Goal: Use online tool/utility: Utilize a website feature to perform a specific function

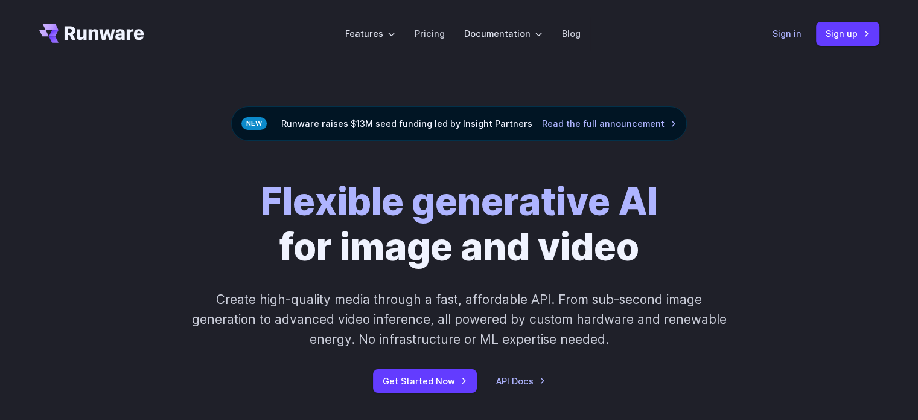
click at [778, 39] on link "Sign in" at bounding box center [787, 34] width 29 height 14
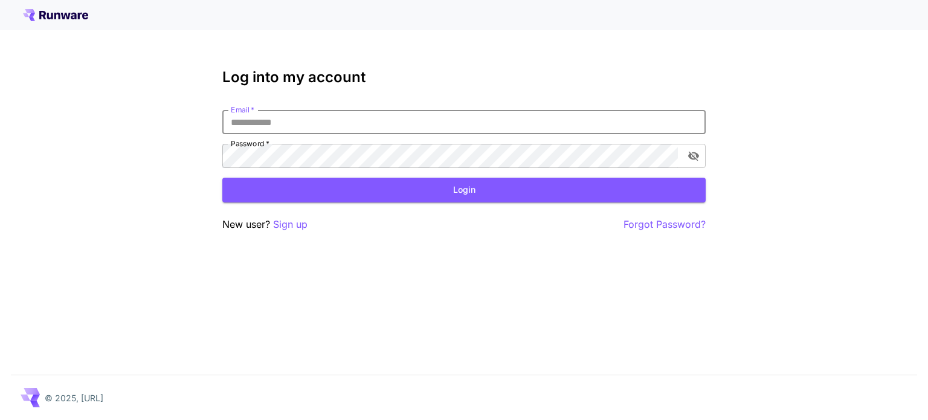
click at [532, 127] on input "Email   *" at bounding box center [463, 122] width 483 height 24
type input "**********"
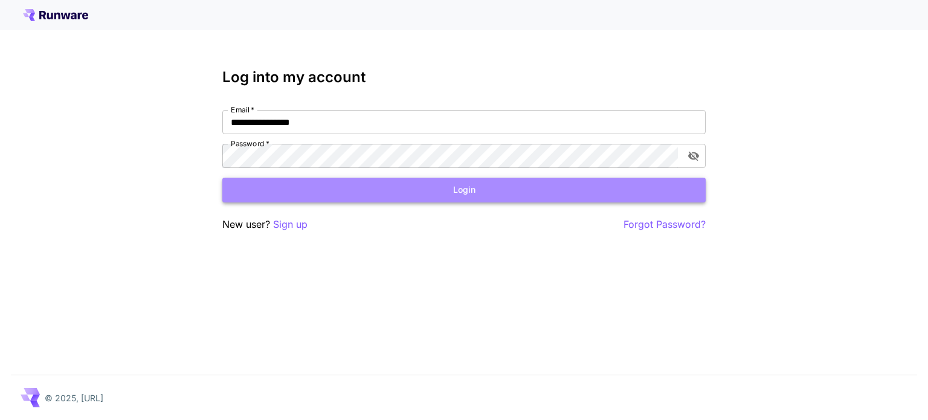
click at [447, 184] on button "Login" at bounding box center [463, 190] width 483 height 25
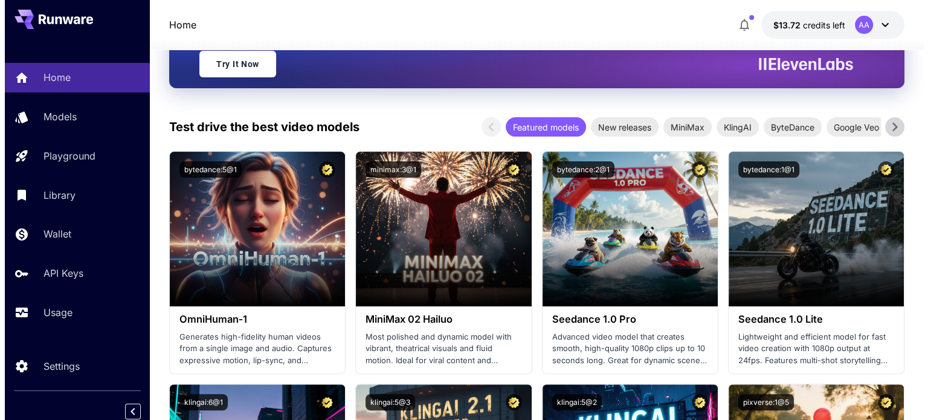
scroll to position [242, 0]
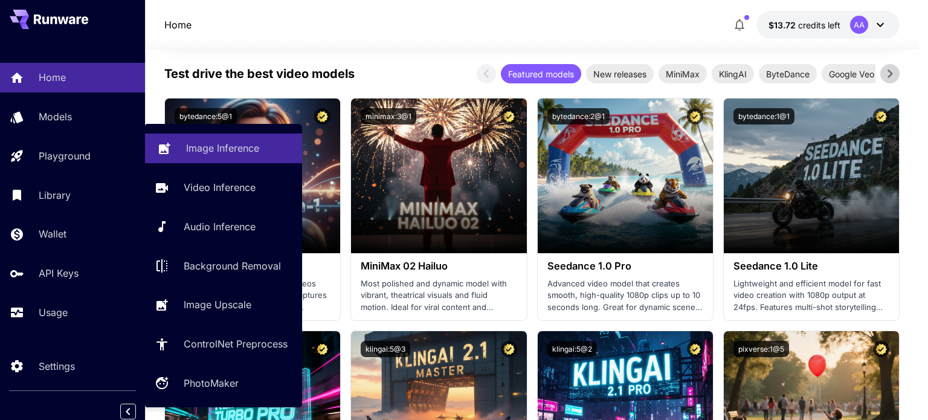
click at [194, 143] on p "Image Inference" at bounding box center [222, 148] width 73 height 14
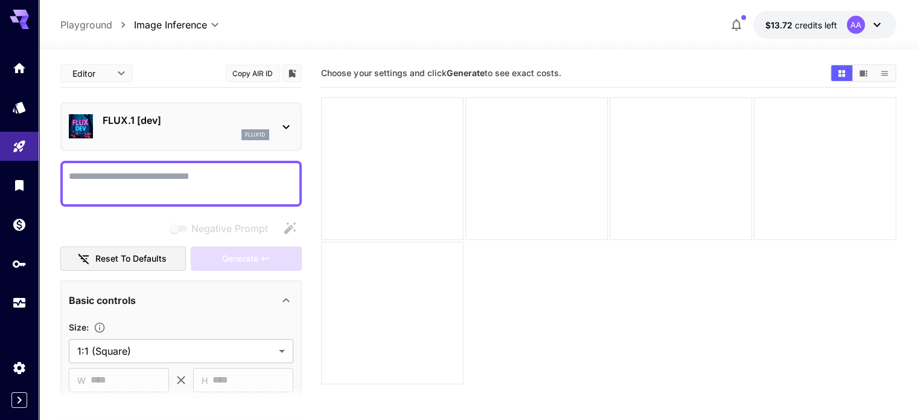
click at [118, 118] on p "FLUX.1 [dev]" at bounding box center [186, 120] width 167 height 14
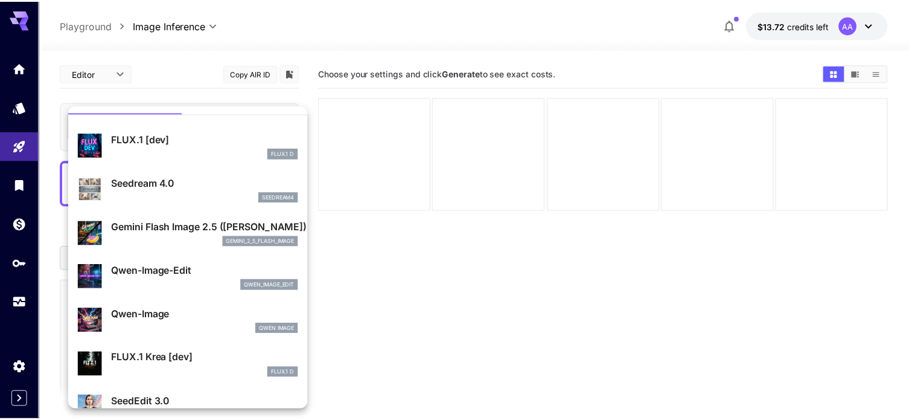
scroll to position [10, 0]
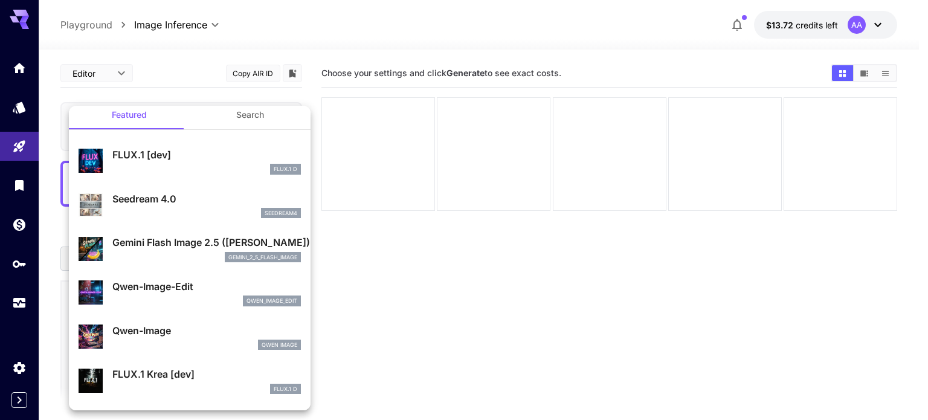
click at [115, 328] on p "Qwen-Image" at bounding box center [206, 330] width 188 height 14
type input "**"
type input "***"
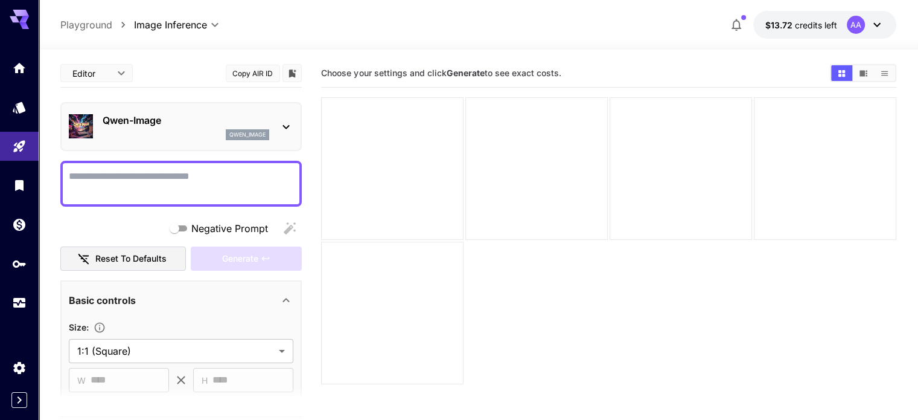
click at [130, 190] on textarea "Negative Prompt" at bounding box center [181, 183] width 225 height 29
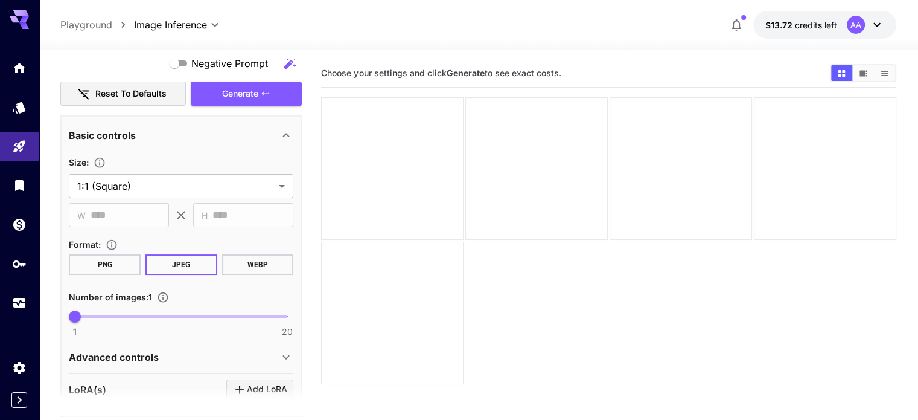
scroll to position [242, 0]
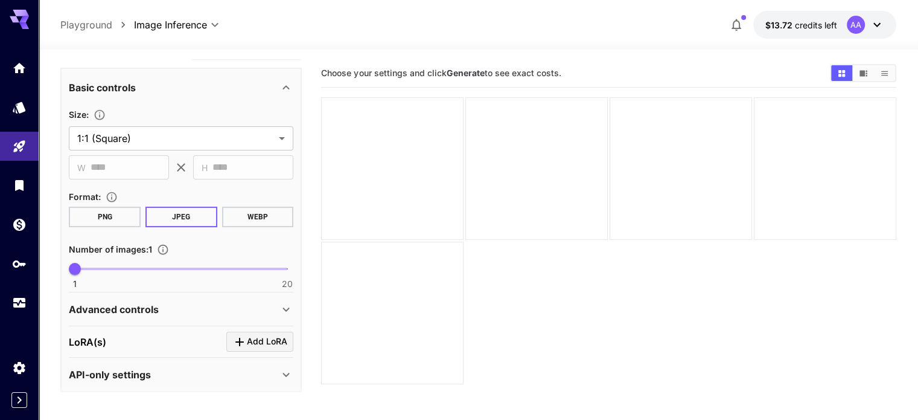
type textarea "**********"
click at [89, 210] on button "PNG" at bounding box center [105, 217] width 72 height 21
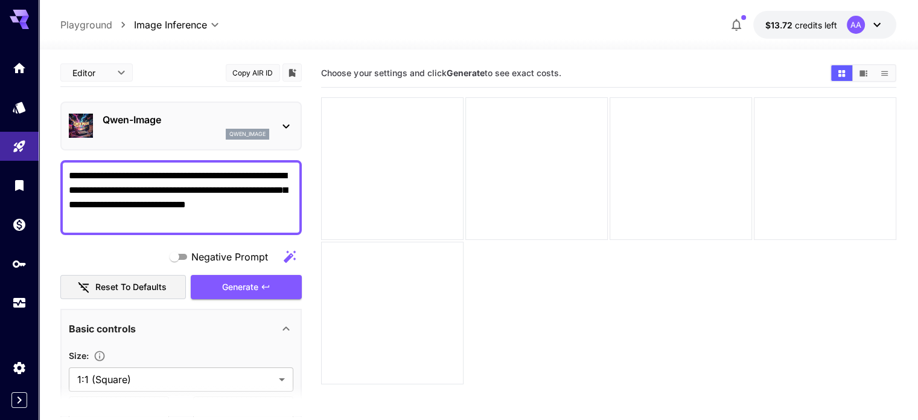
scroll to position [0, 0]
click at [209, 293] on button "Generate" at bounding box center [246, 287] width 111 height 25
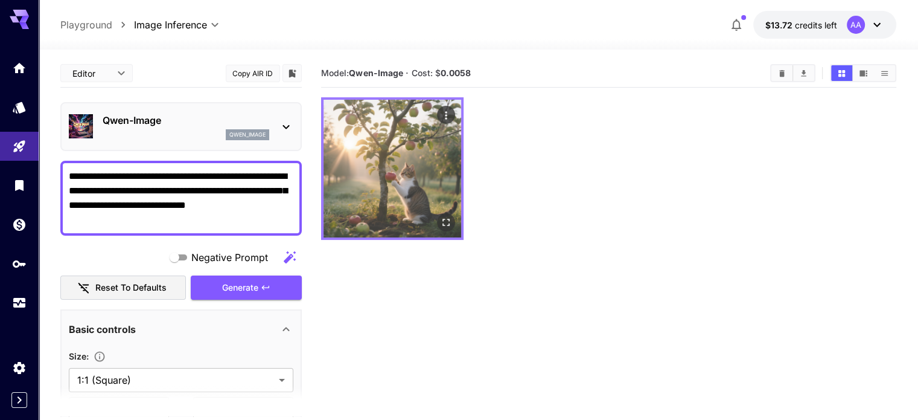
click at [377, 164] on img at bounding box center [393, 169] width 138 height 138
click at [440, 216] on icon "Open in fullscreen" at bounding box center [446, 222] width 12 height 12
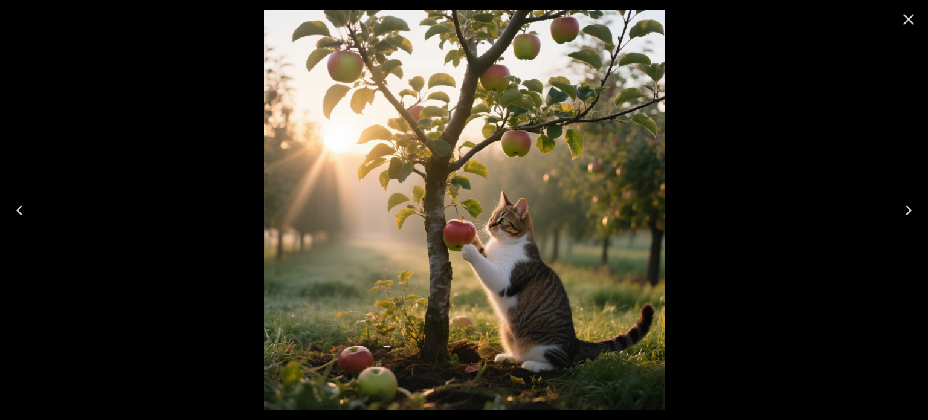
click at [907, 14] on icon "Close" at bounding box center [908, 19] width 19 height 19
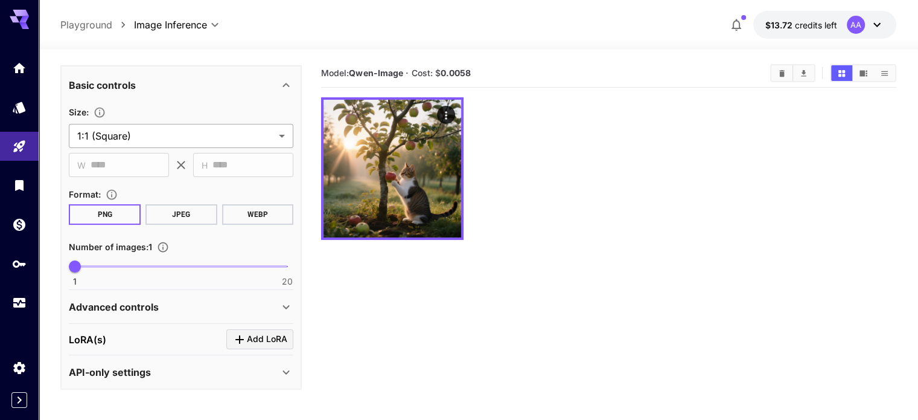
scroll to position [245, 0]
click at [240, 337] on icon "Click to add LoRA" at bounding box center [239, 339] width 14 height 14
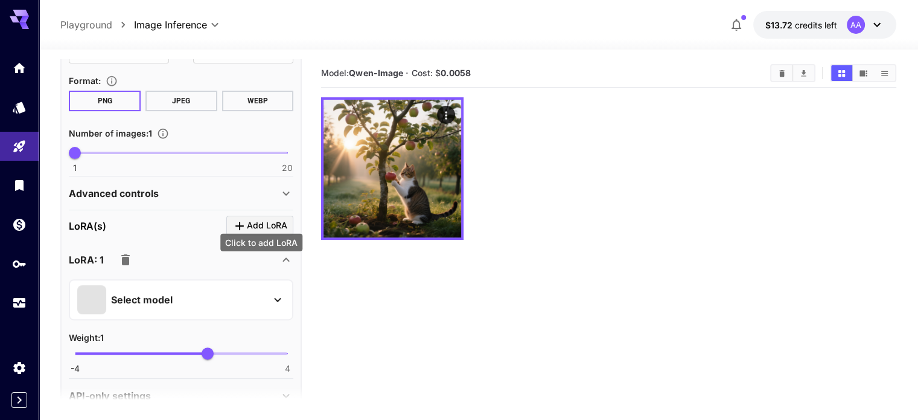
scroll to position [365, 0]
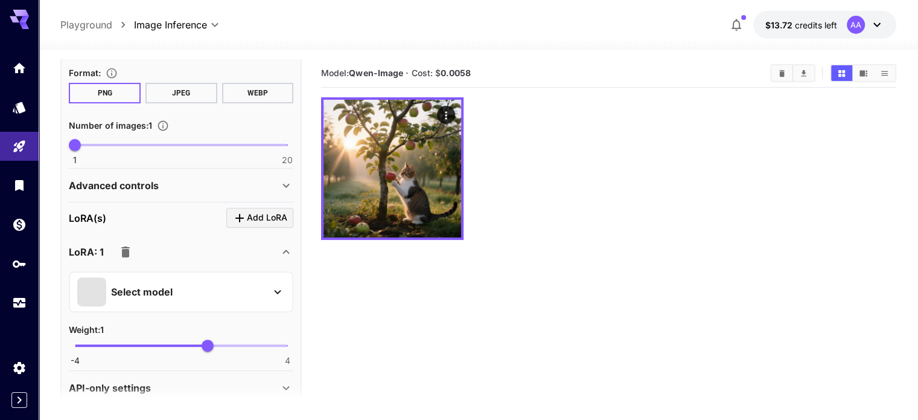
click at [173, 289] on div "Select model" at bounding box center [171, 291] width 188 height 29
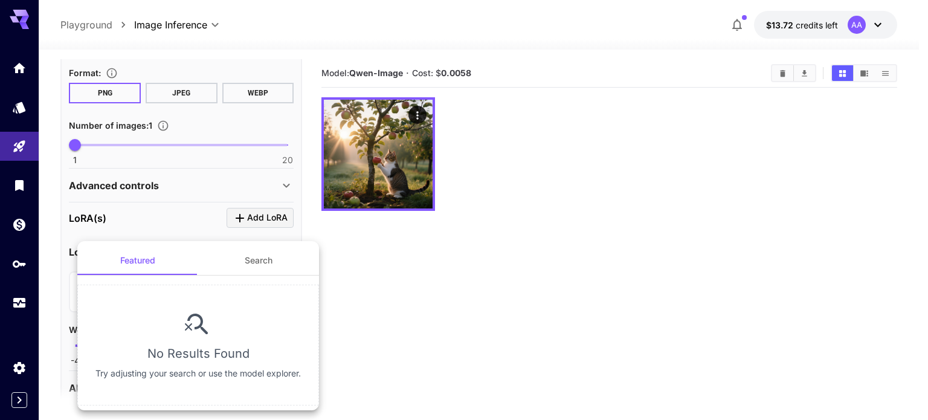
click at [473, 222] on div at bounding box center [464, 210] width 928 height 420
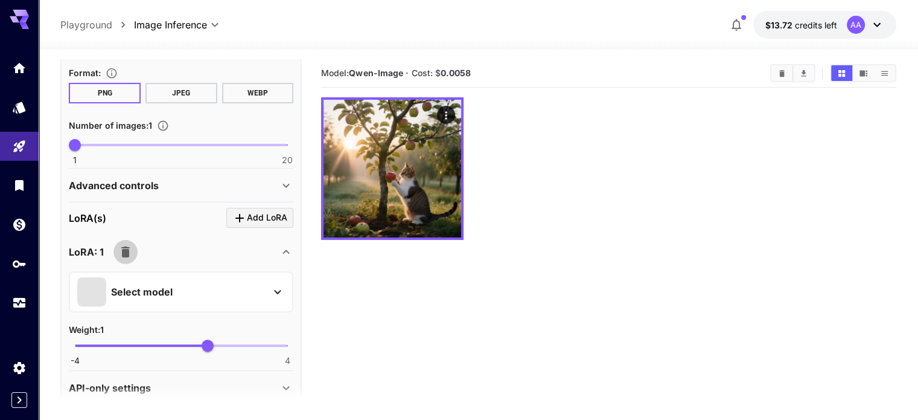
click at [122, 251] on icon "button" at bounding box center [125, 251] width 8 height 11
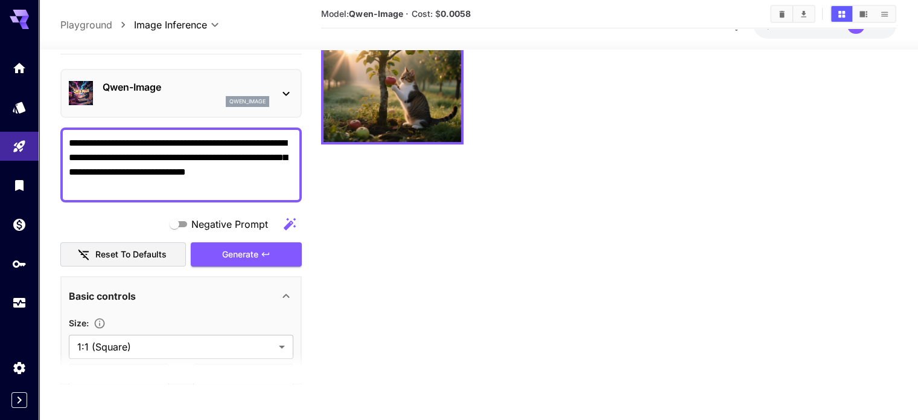
scroll to position [0, 0]
click at [328, 258] on section "Model: [PERSON_NAME]-Image · Cost: $ 0.0058" at bounding box center [608, 174] width 575 height 420
